Goal: Information Seeking & Learning: Find specific fact

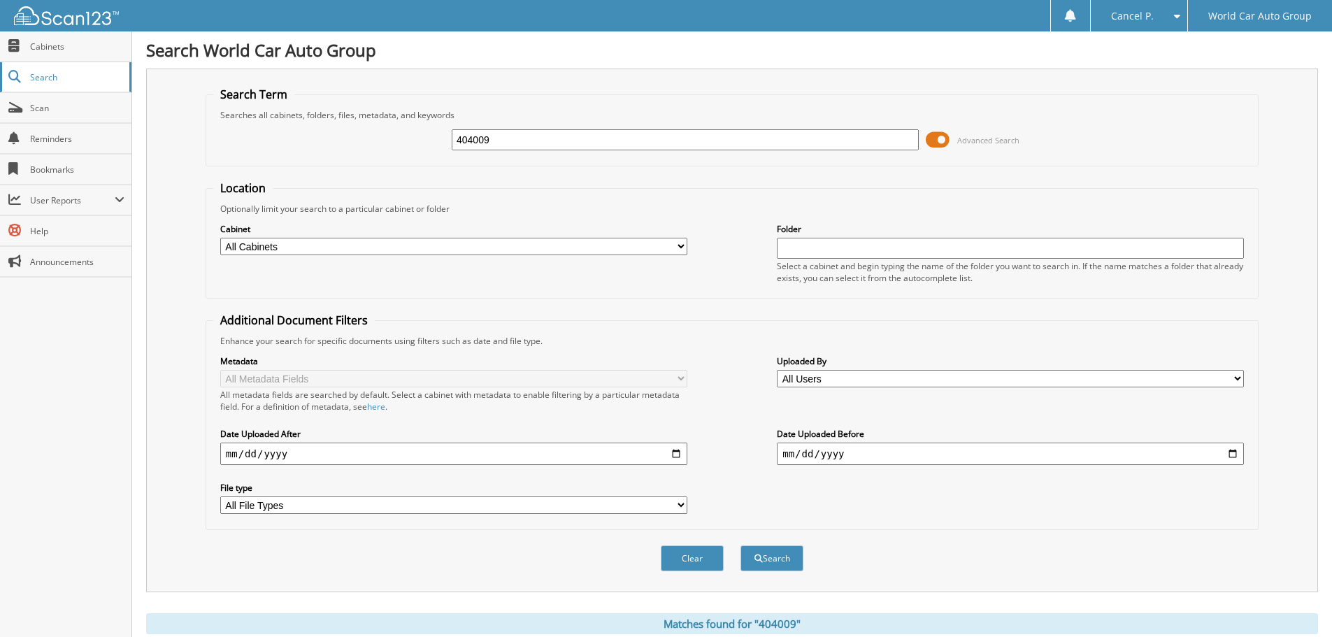
click at [90, 89] on link "Search" at bounding box center [65, 77] width 131 height 30
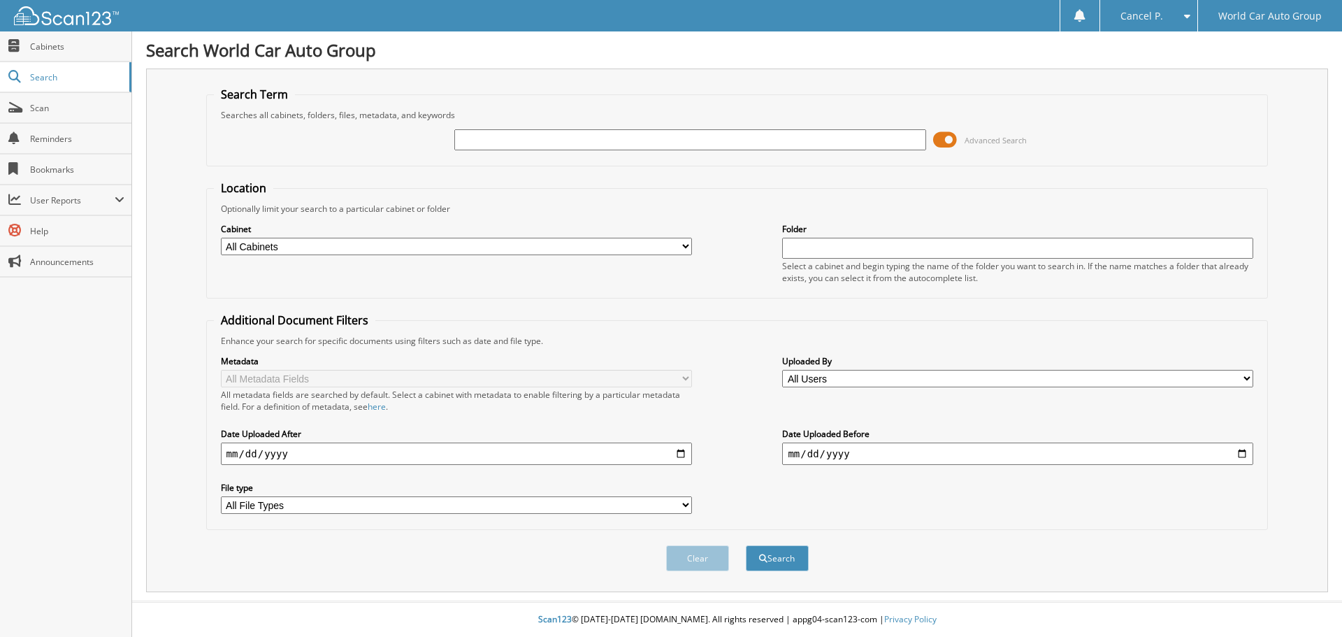
click at [947, 143] on span at bounding box center [945, 139] width 24 height 21
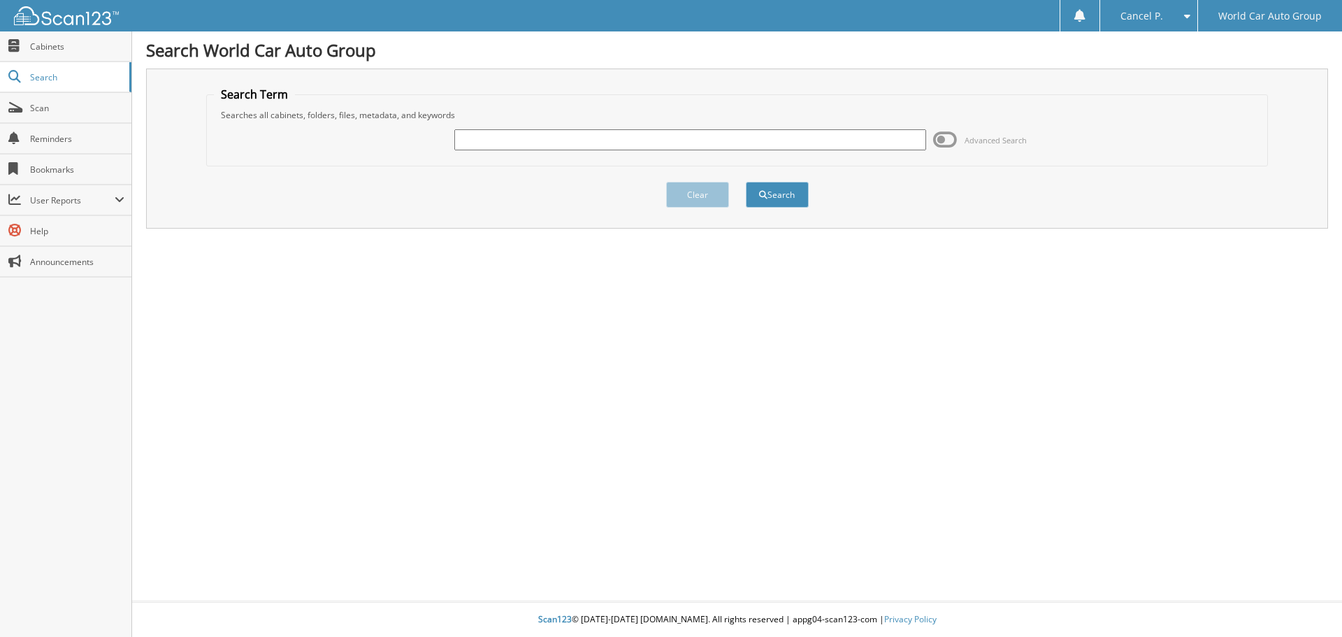
click at [526, 139] on input "text" at bounding box center [689, 139] width 471 height 21
click at [769, 143] on input "text" at bounding box center [689, 139] width 471 height 21
type input "029391"
click at [746, 182] on button "Search" at bounding box center [777, 195] width 63 height 26
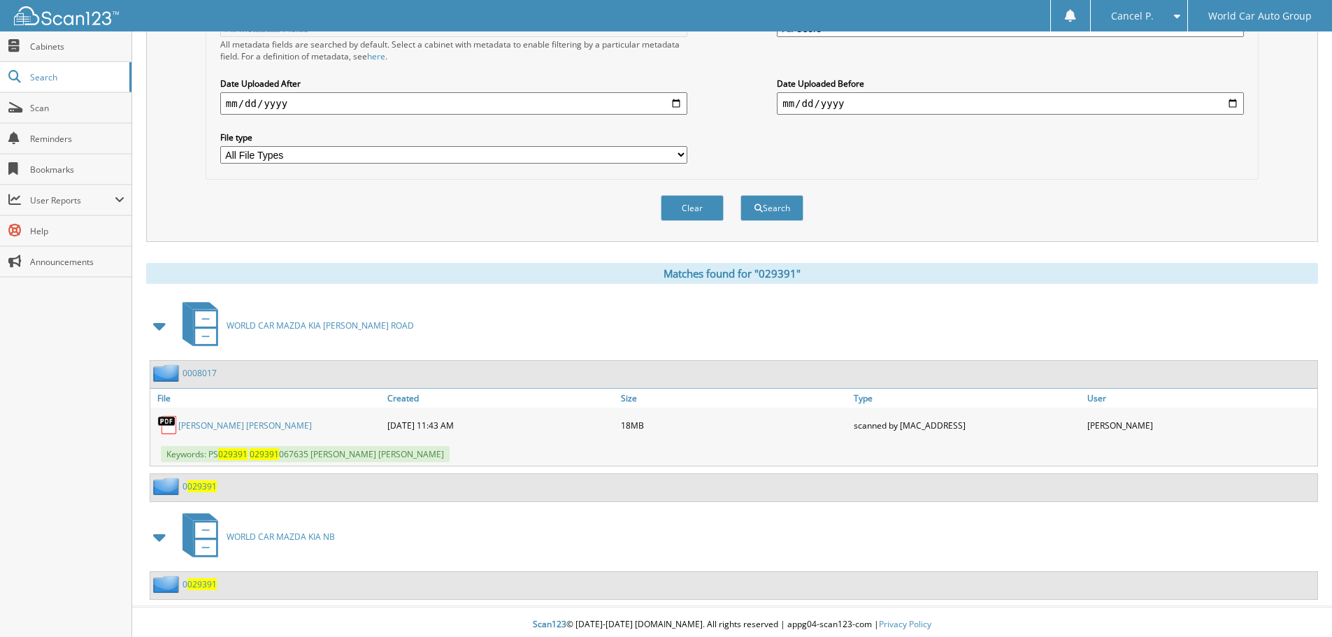
scroll to position [356, 0]
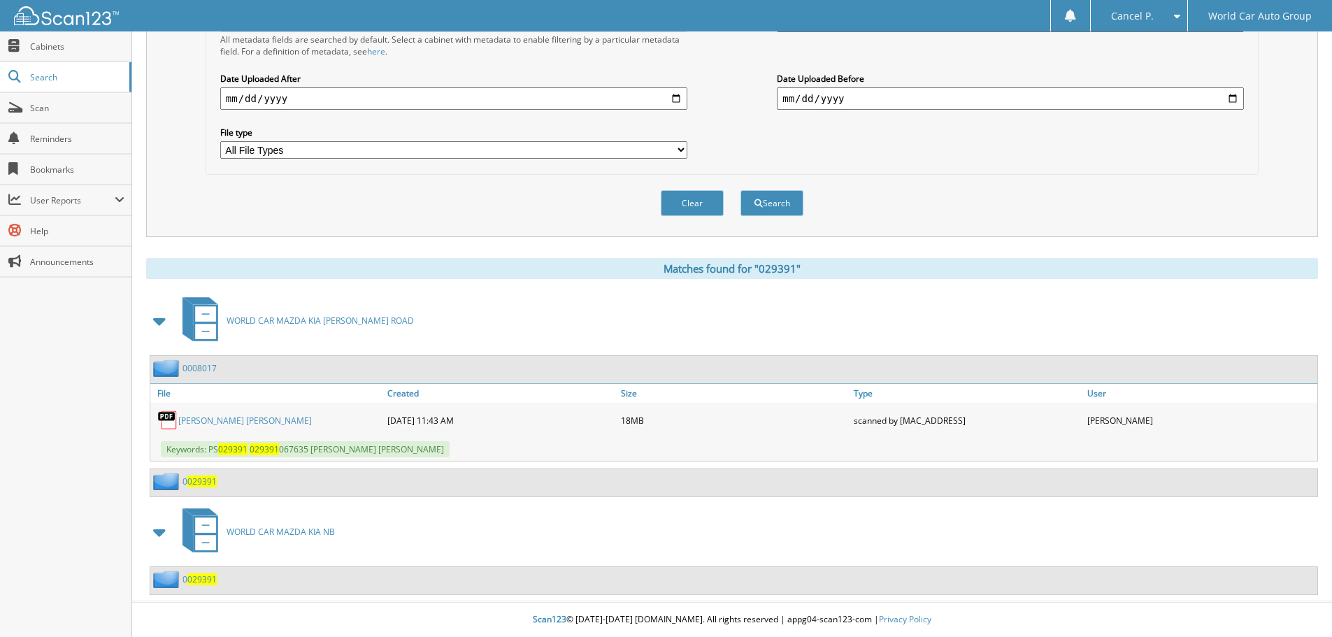
click at [255, 424] on link "[PERSON_NAME] [PERSON_NAME]" at bounding box center [245, 421] width 134 height 12
